Goal: Complete application form

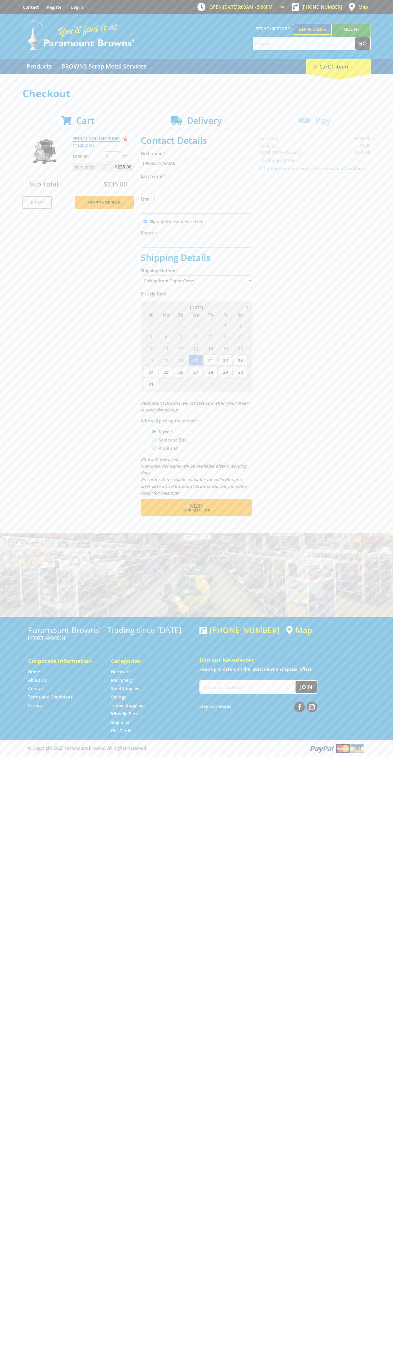
type input "[PERSON_NAME]"
type input "[EMAIL_ADDRESS][DOMAIN_NAME]"
type input "0293744000"
click at [196, 506] on span "Next" at bounding box center [196, 506] width 14 height 8
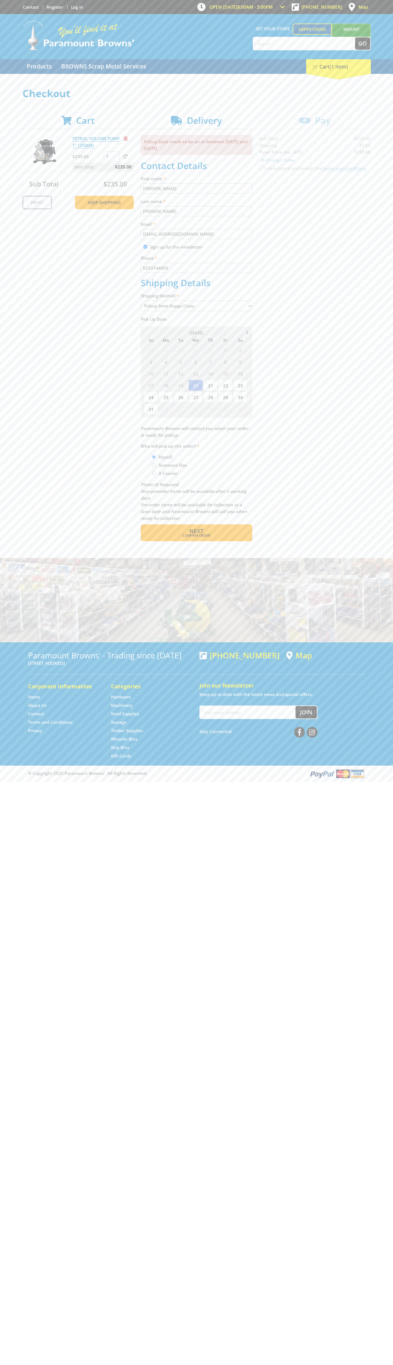
type input "[PERSON_NAME]"
click at [196, 535] on span "Confirm order" at bounding box center [196, 535] width 87 height 3
click at [196, 531] on span "Next" at bounding box center [196, 531] width 14 height 8
